Goal: Task Accomplishment & Management: Use online tool/utility

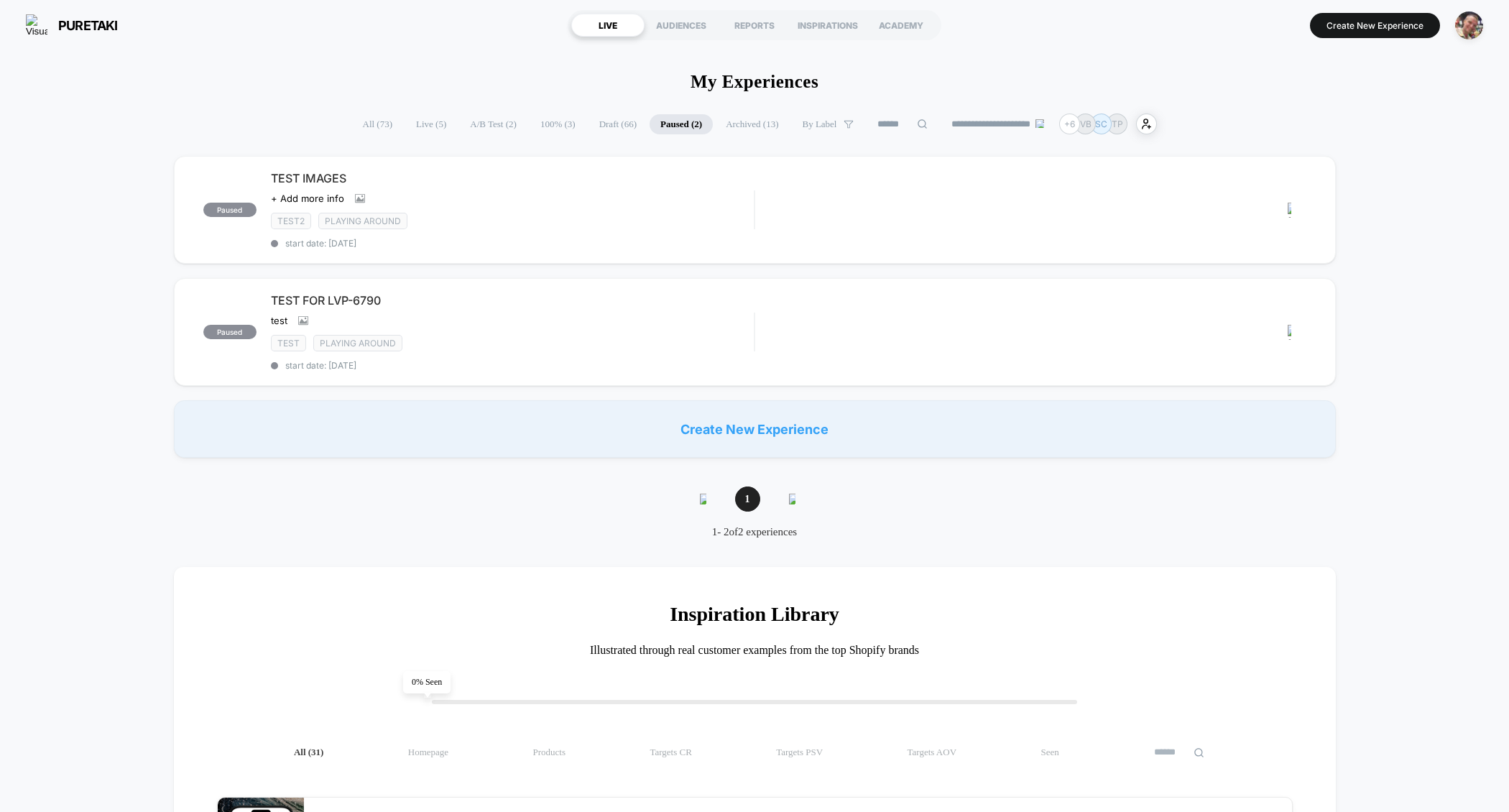
click at [376, 114] on span "All ( 73 )" at bounding box center [377, 124] width 51 height 20
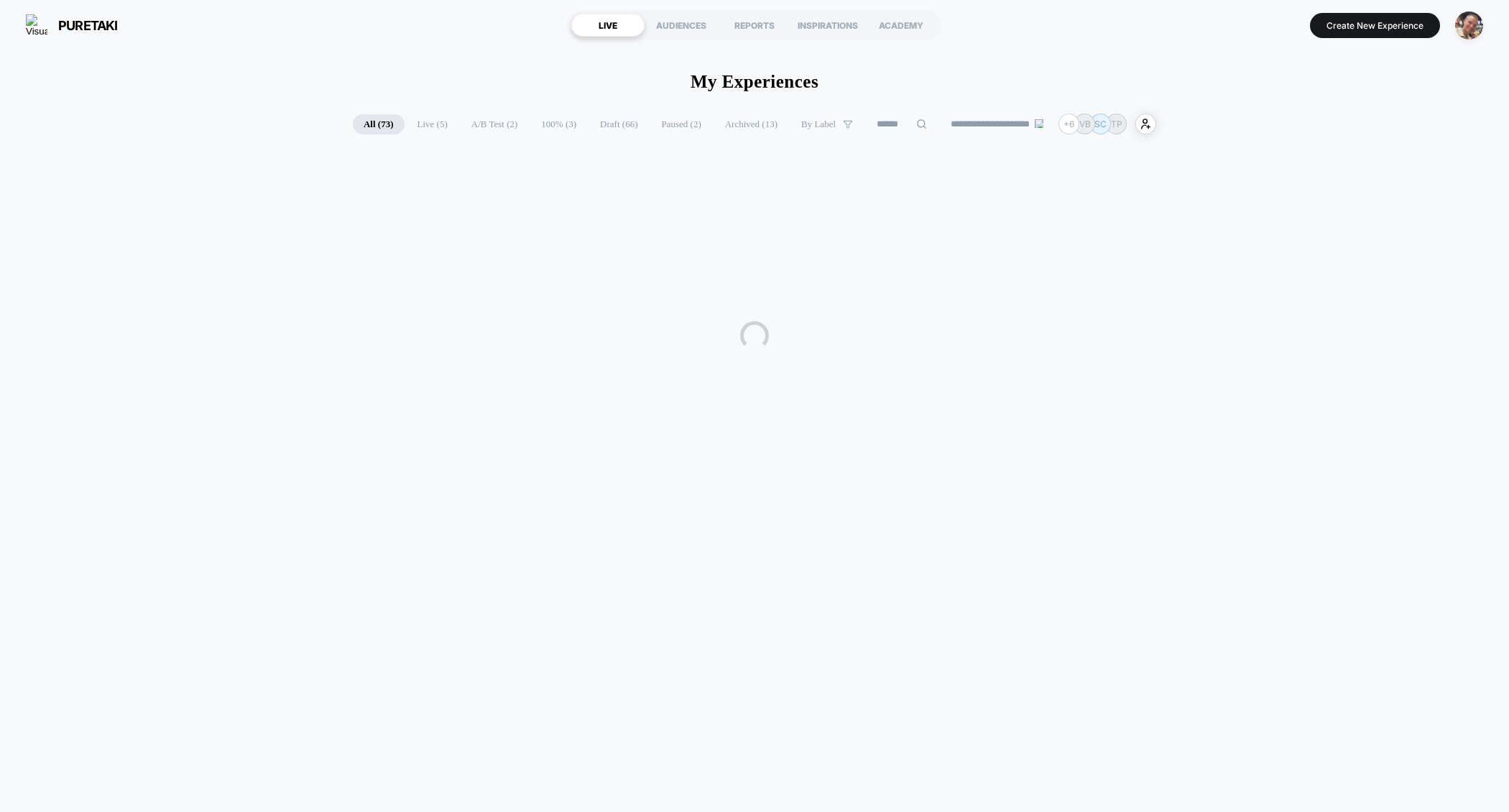
click at [417, 120] on span "Live ( 5 )" at bounding box center [432, 124] width 51 height 20
click at [666, 125] on span "Paused ( 2 )" at bounding box center [682, 124] width 61 height 20
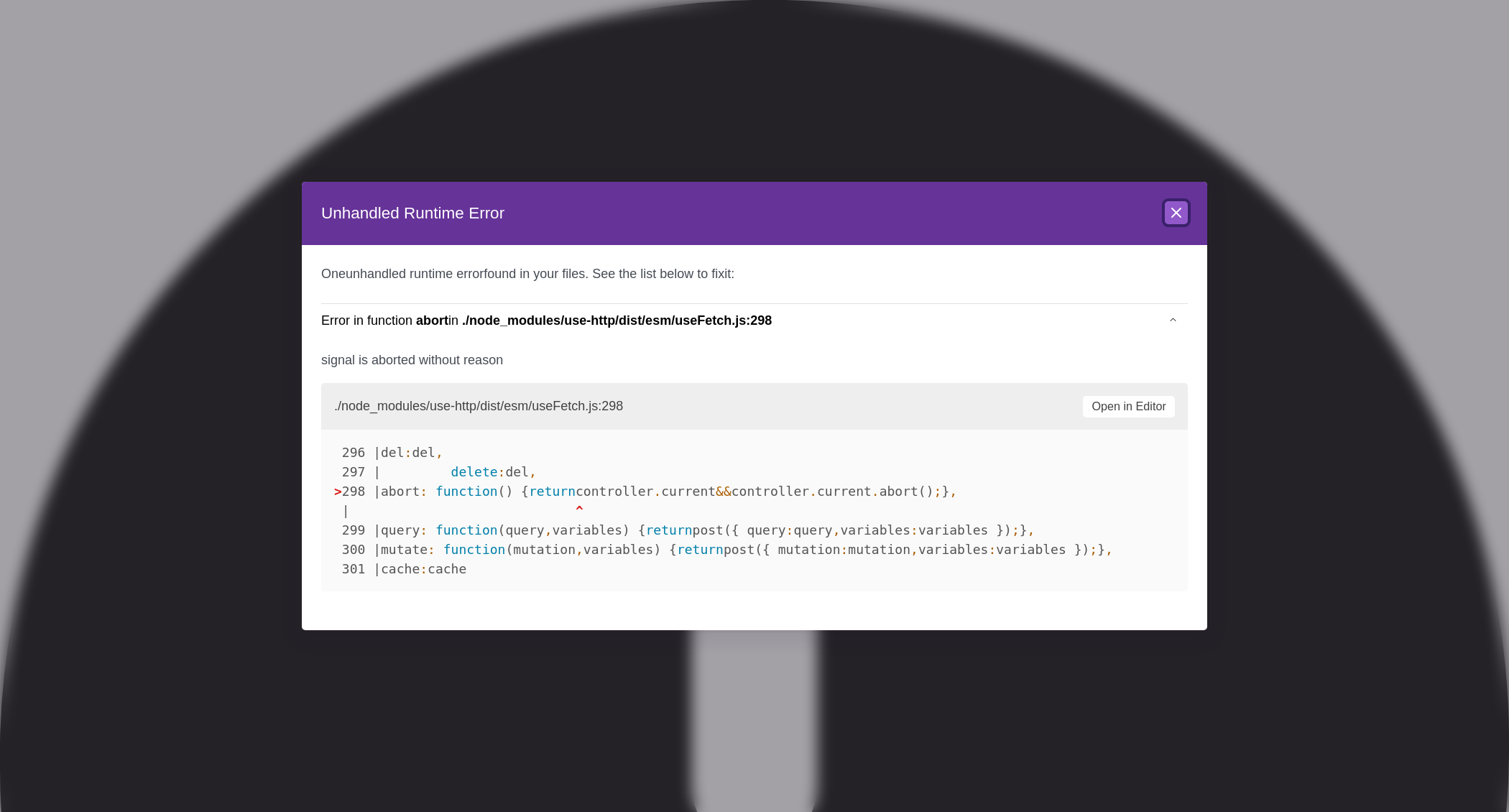
click at [1180, 207] on icon at bounding box center [1176, 212] width 17 height 17
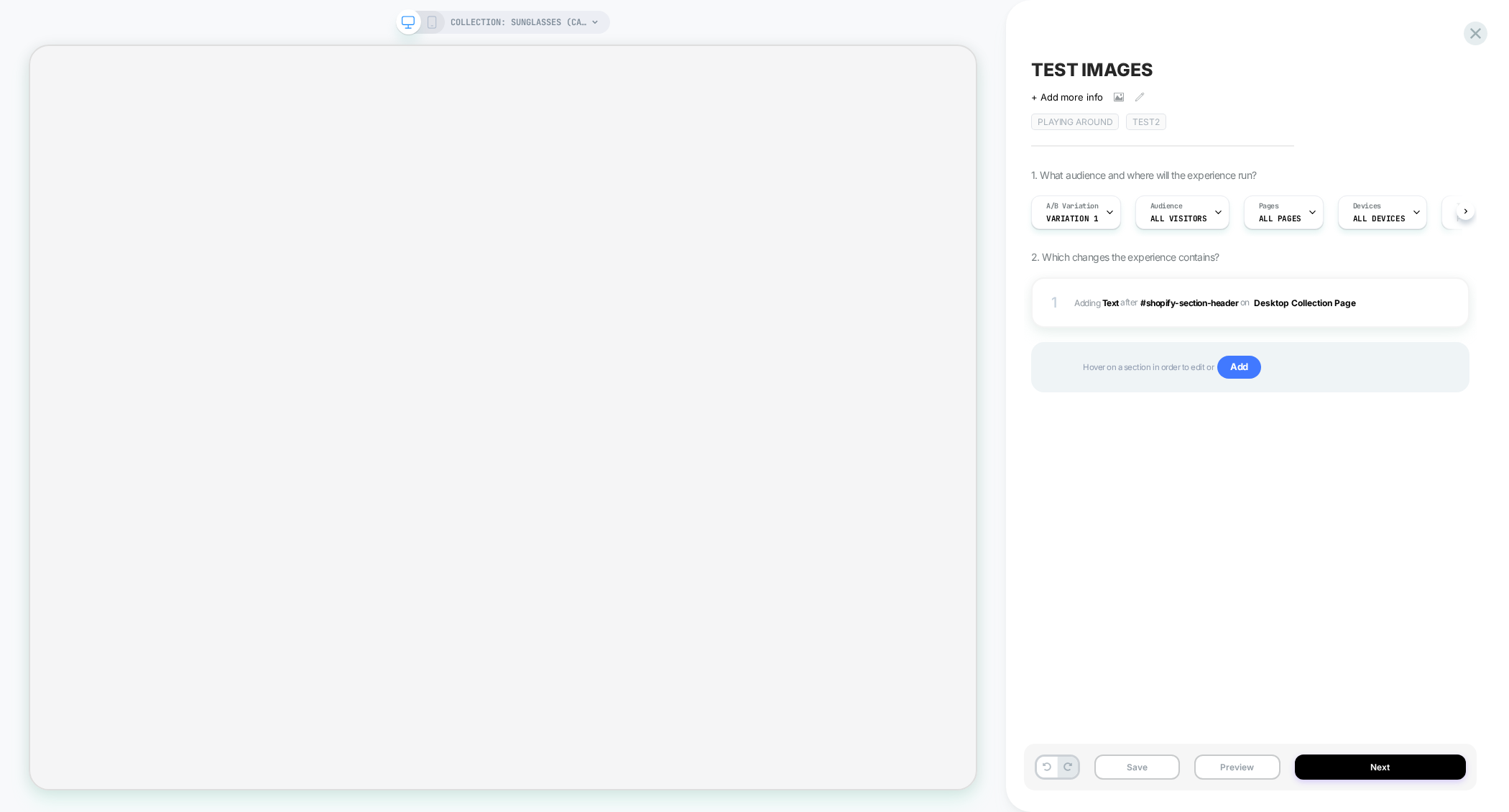
scroll to position [0, 1]
click at [1234, 754] on div "Save Preview Next" at bounding box center [1250, 766] width 453 height 46
click at [1234, 760] on button "Preview" at bounding box center [1237, 766] width 85 height 25
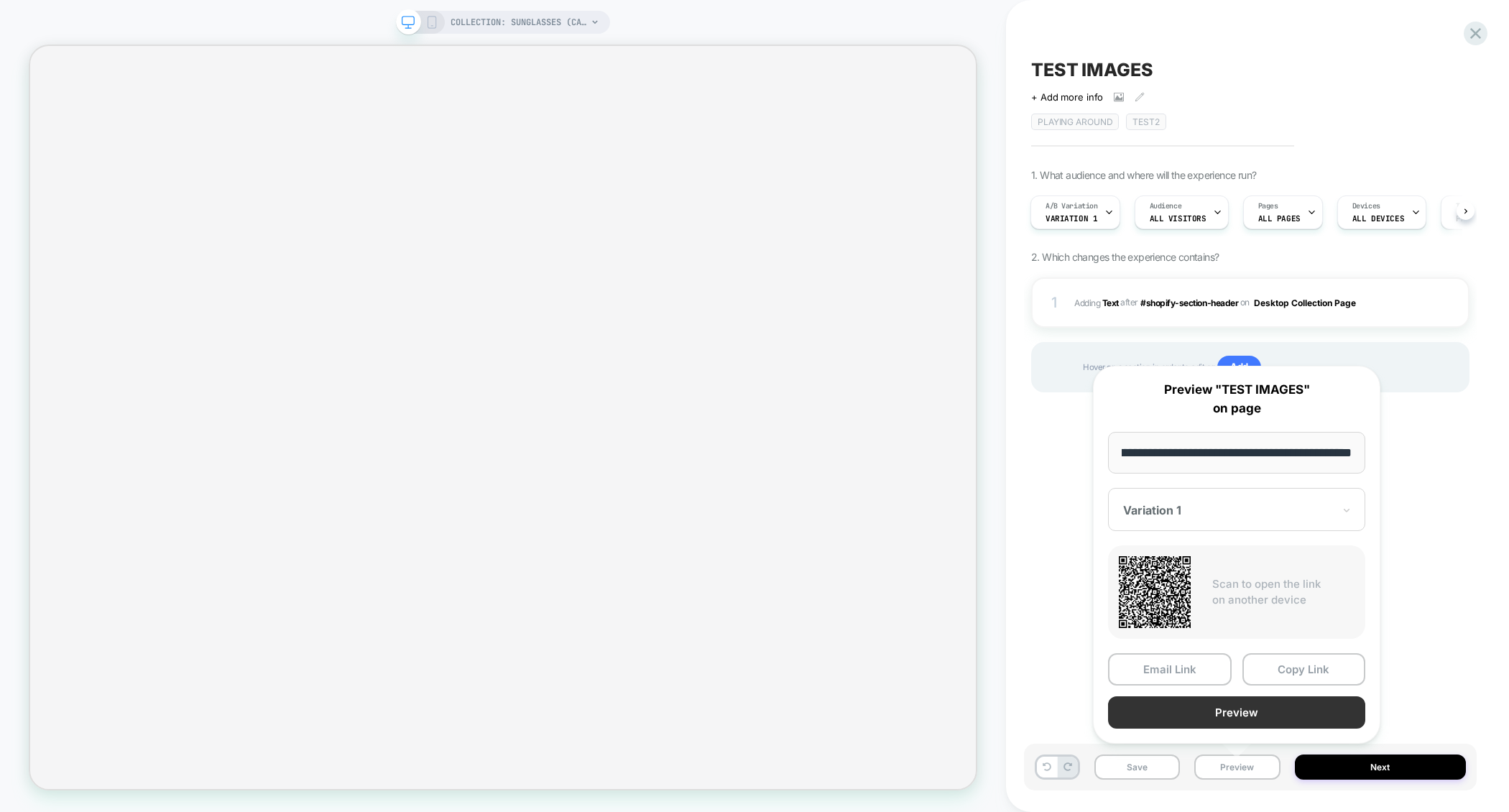
scroll to position [0, 0]
click at [1242, 723] on button "Preview" at bounding box center [1237, 712] width 257 height 32
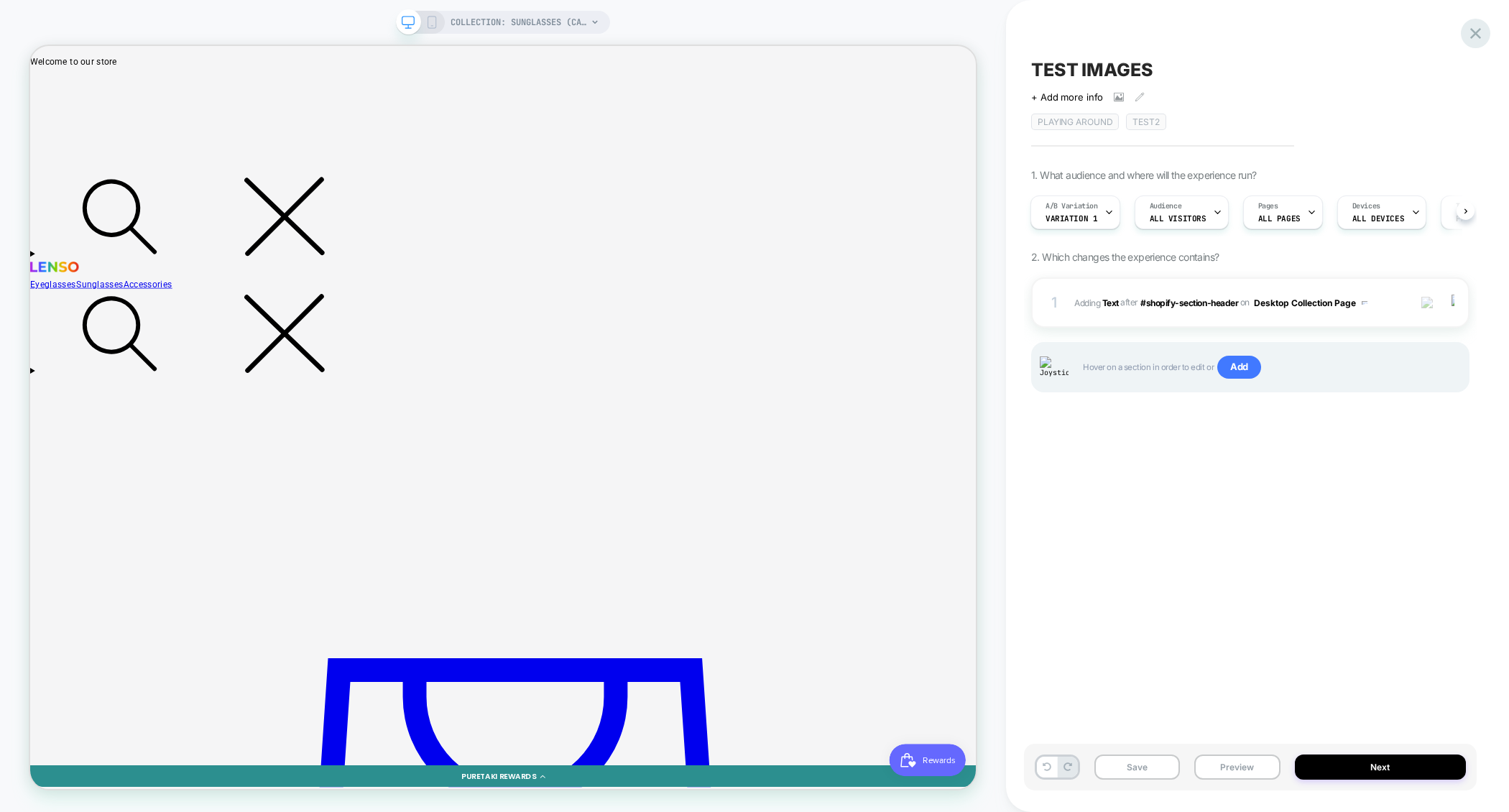
click at [1482, 33] on icon at bounding box center [1475, 33] width 19 height 19
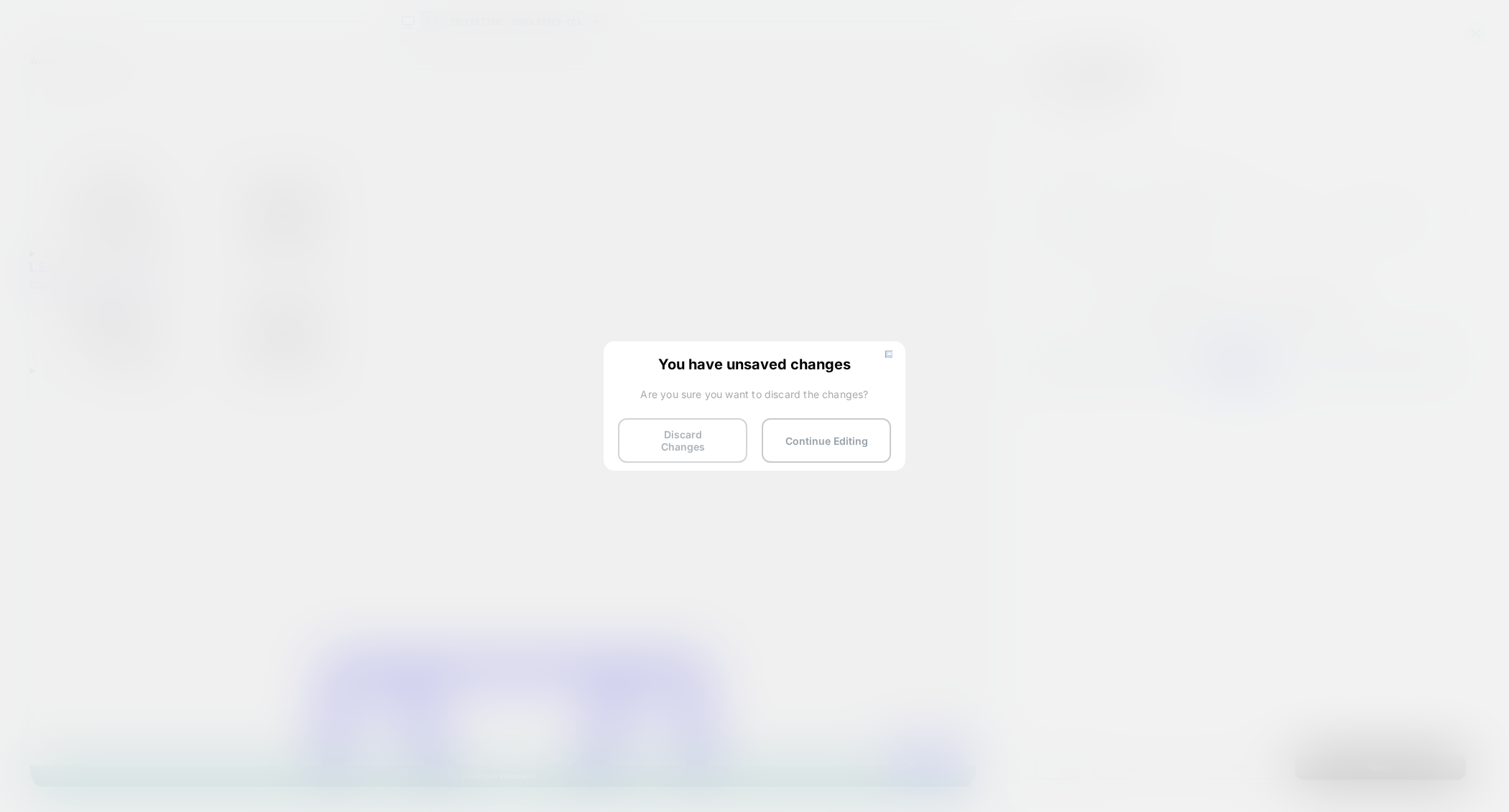
click at [699, 447] on button "Discard Changes" at bounding box center [683, 440] width 129 height 45
